Goal: Task Accomplishment & Management: Complete application form

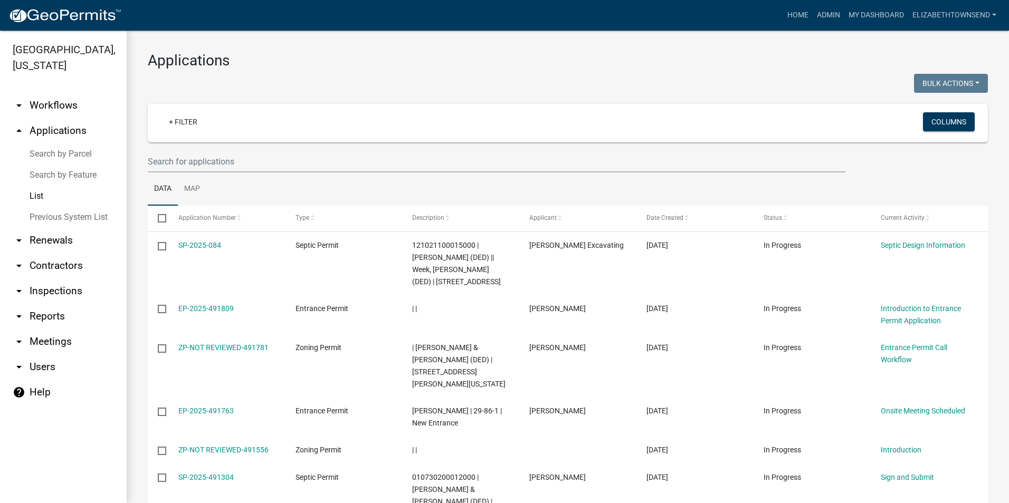
select select "3: 100"
click at [185, 124] on link "+ Filter" at bounding box center [182, 121] width 45 height 19
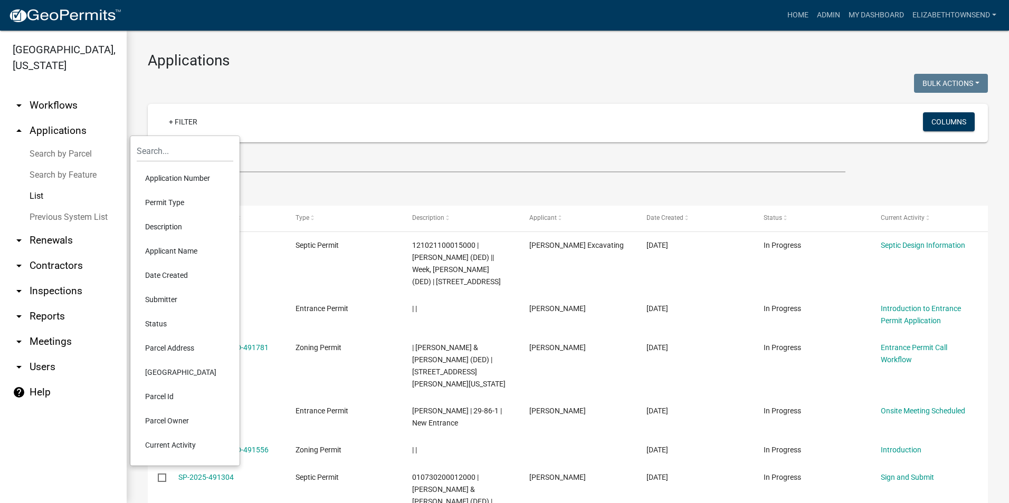
click at [165, 202] on li "Permit Type" at bounding box center [185, 202] width 97 height 24
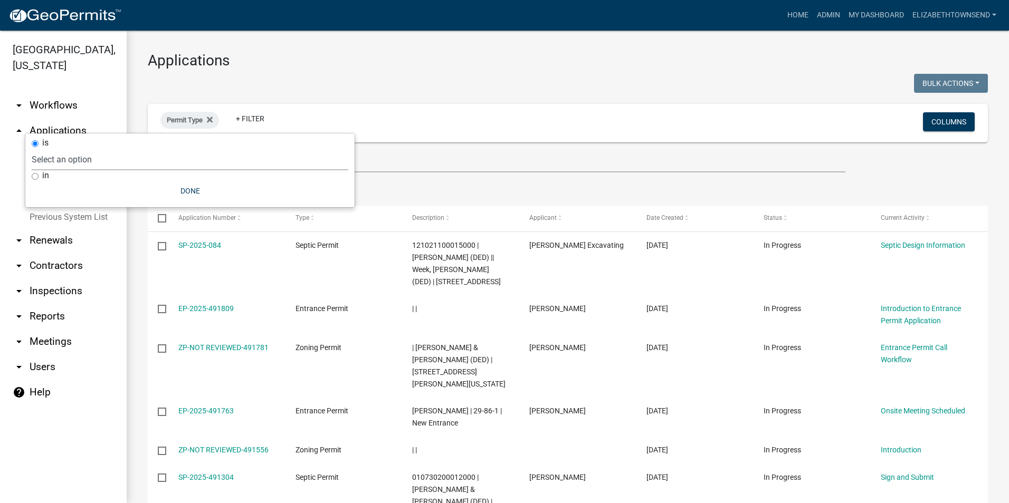
click at [132, 160] on select "Select an option County Historical Records DRAFT - Ag-Exempt Verification DRAFT…" at bounding box center [190, 160] width 317 height 22
select select "7458610e-52f0-410f-94ea-34730edab4a9"
click at [97, 149] on select "Select an option County Historical Records DRAFT - Ag-Exempt Verification DRAFT…" at bounding box center [190, 160] width 317 height 22
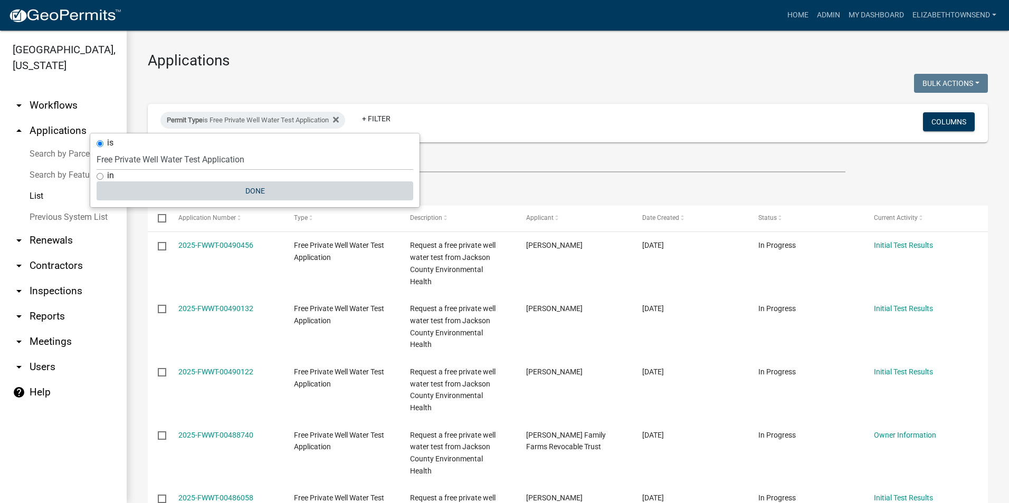
click at [252, 194] on button "Done" at bounding box center [255, 190] width 317 height 19
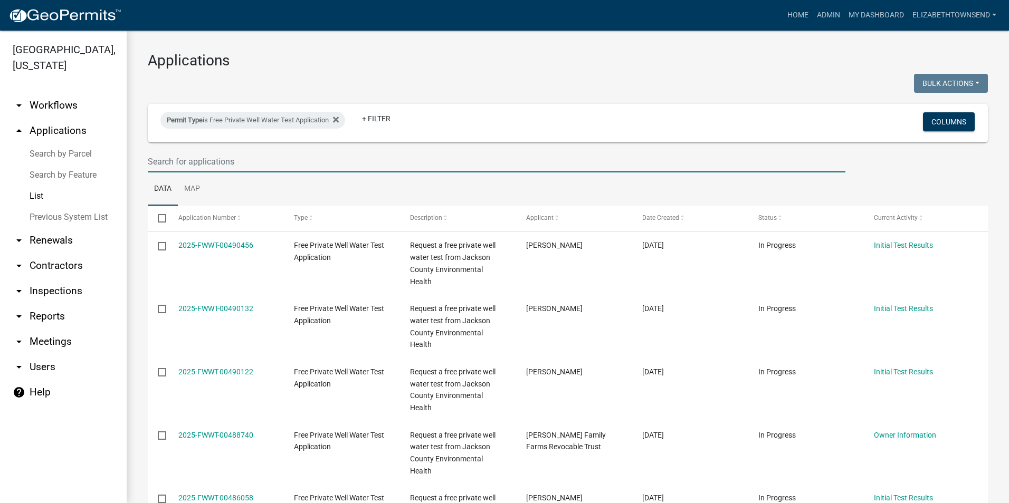
click at [237, 168] on input "text" at bounding box center [496, 162] width 697 height 22
type input "[PERSON_NAME]"
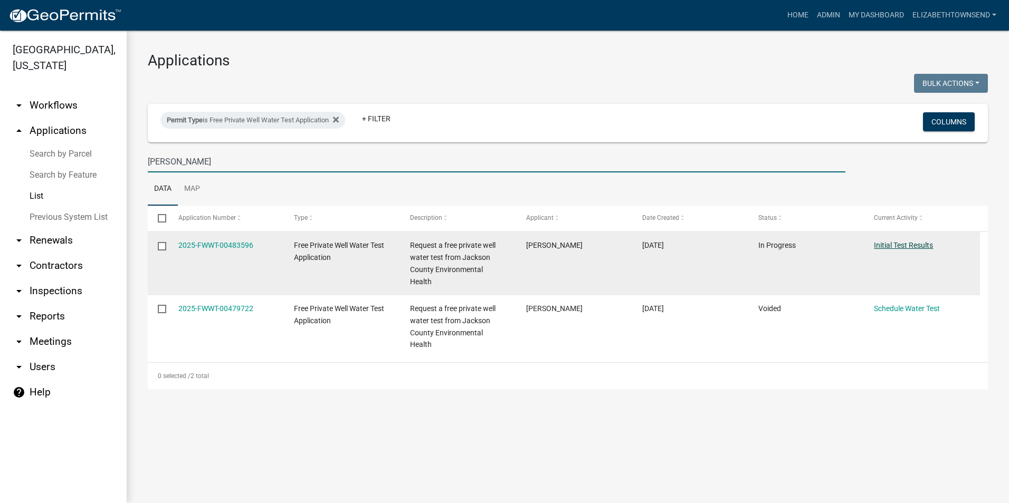
click at [876, 244] on link "Initial Test Results" at bounding box center [903, 245] width 59 height 8
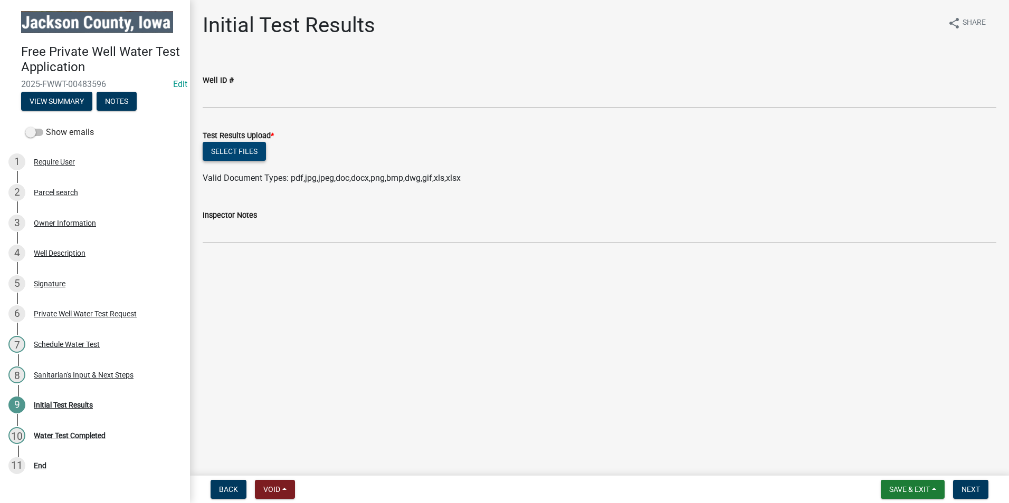
click at [235, 151] on button "Select files" at bounding box center [234, 151] width 63 height 19
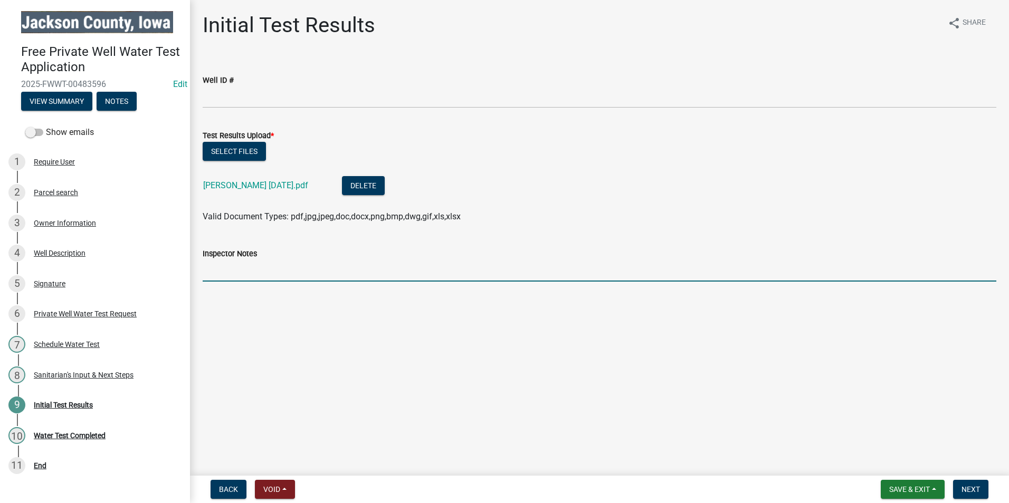
click at [285, 271] on input "Inspector Notes" at bounding box center [600, 271] width 794 height 22
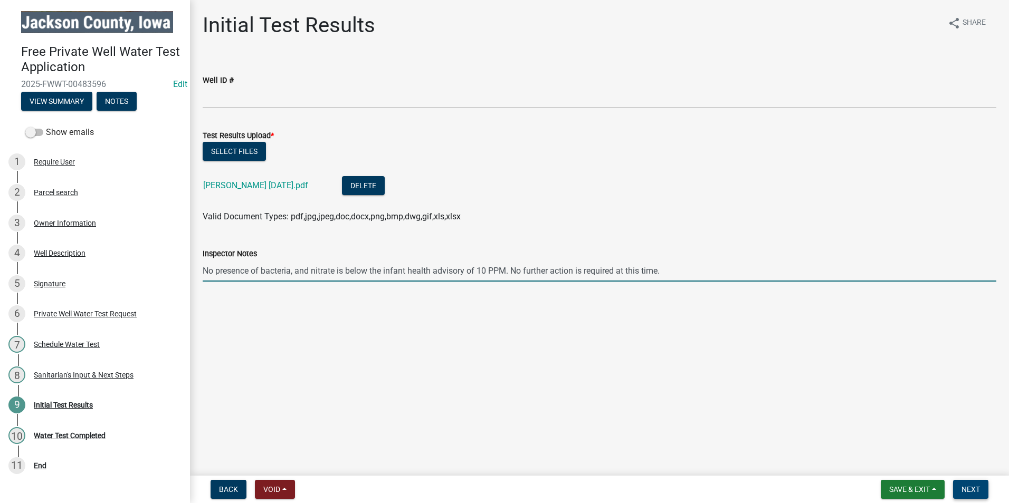
type input "No presence of bacteria, and nitrate is below the infant health advisory of 10 …"
click at [971, 491] on span "Next" at bounding box center [970, 489] width 18 height 8
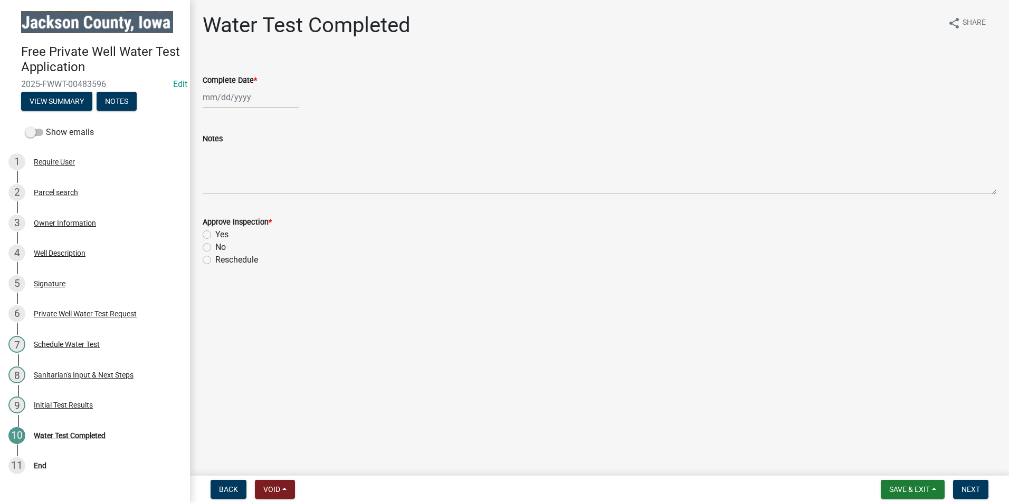
select select "10"
select select "2025"
drag, startPoint x: 240, startPoint y: 93, endPoint x: 247, endPoint y: 101, distance: 10.8
click at [240, 93] on div "[PERSON_NAME] Feb Mar Apr [PERSON_NAME][DATE] Oct Nov [DATE] 1526 1527 1528 152…" at bounding box center [251, 98] width 97 height 22
click at [231, 188] on div "14" at bounding box center [230, 187] width 17 height 17
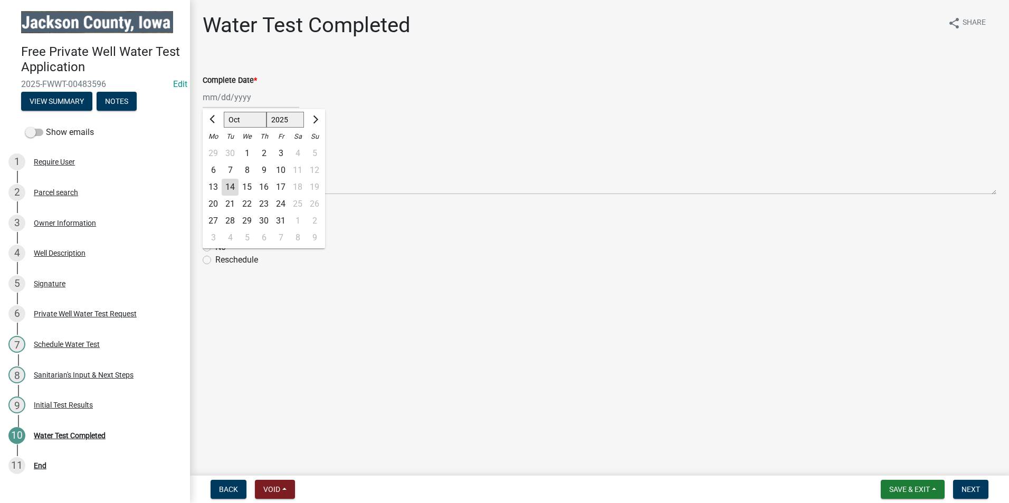
type input "[DATE]"
click at [215, 237] on label "Yes" at bounding box center [221, 234] width 13 height 13
click at [215, 235] on input "Yes" at bounding box center [218, 231] width 7 height 7
radio input "true"
click at [965, 494] on span "Next" at bounding box center [970, 489] width 18 height 8
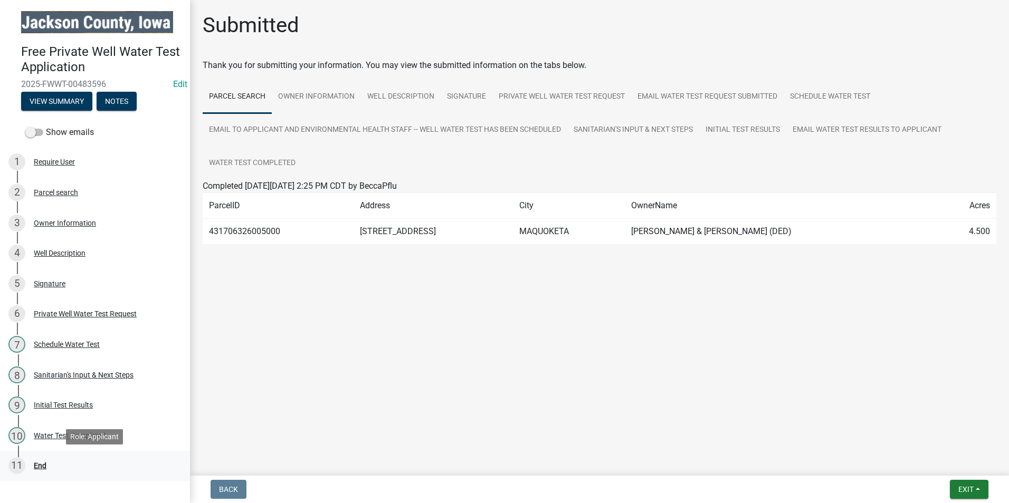
click at [36, 463] on div "End" at bounding box center [40, 465] width 13 height 7
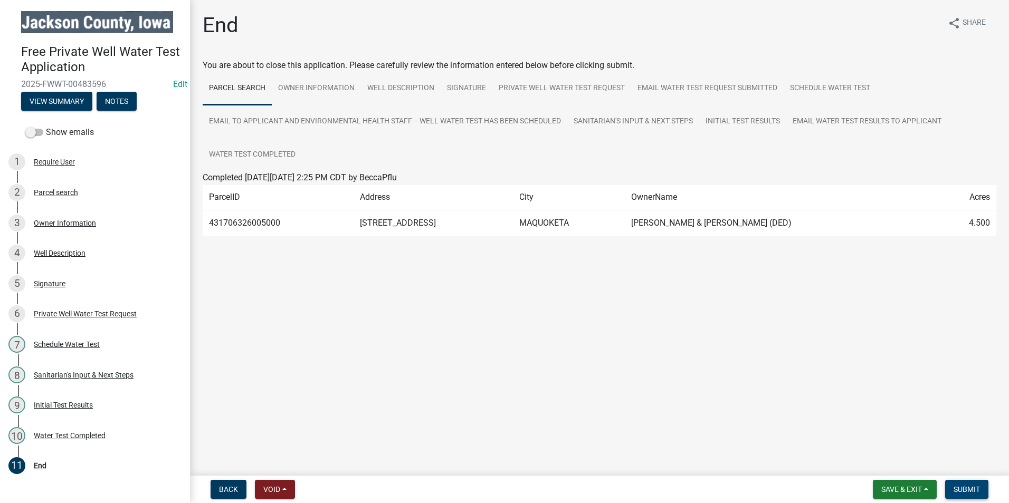
click at [974, 487] on span "Submit" at bounding box center [966, 489] width 26 height 8
